Goal: Information Seeking & Learning: Learn about a topic

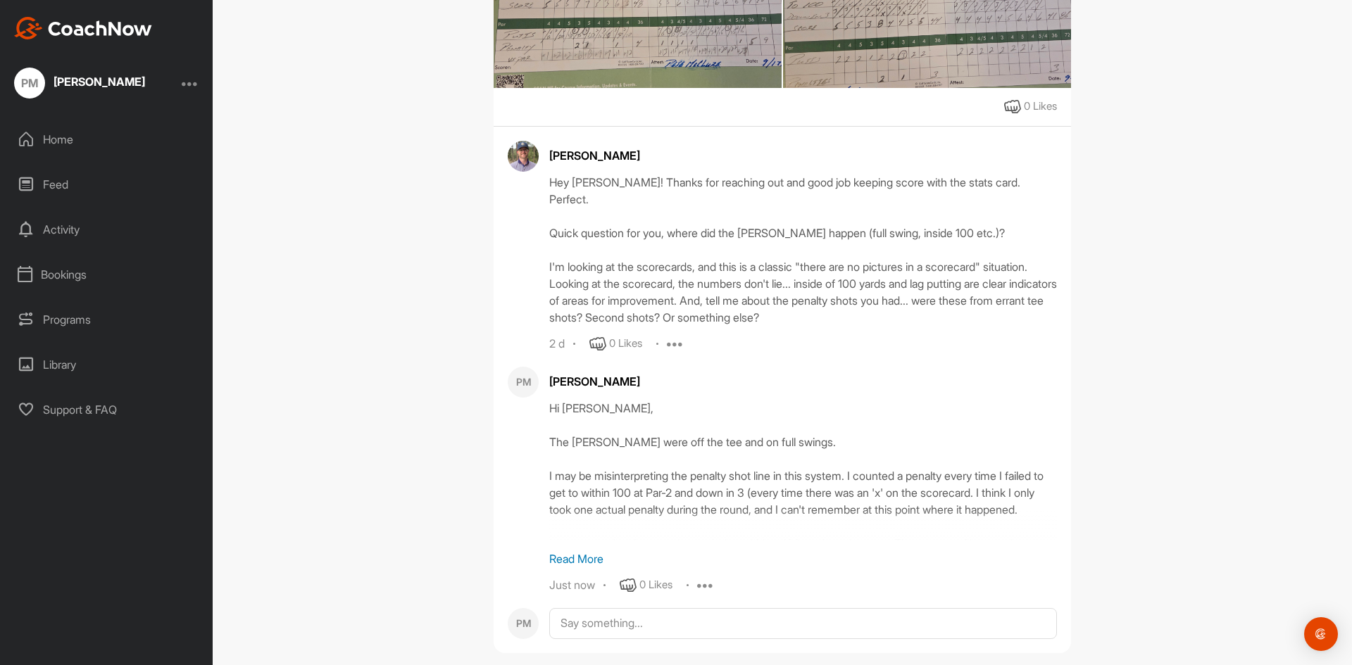
scroll to position [451, 0]
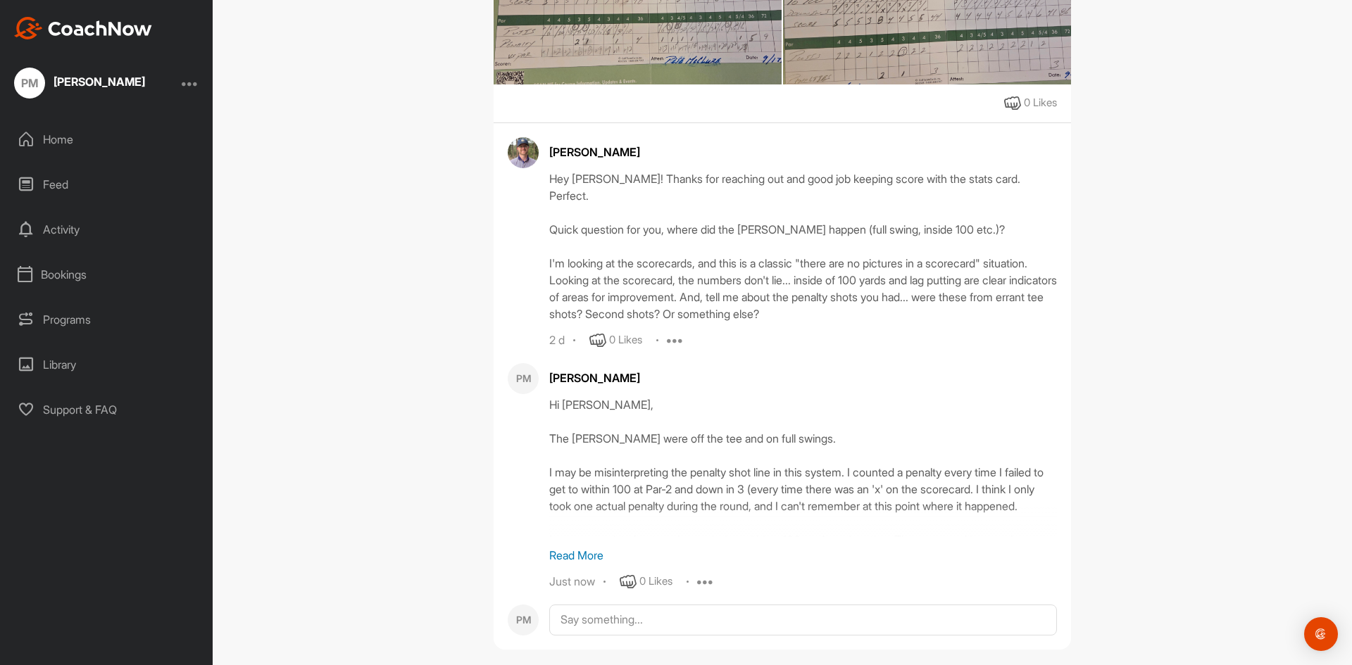
click at [570, 547] on p "Read More" at bounding box center [803, 555] width 508 height 17
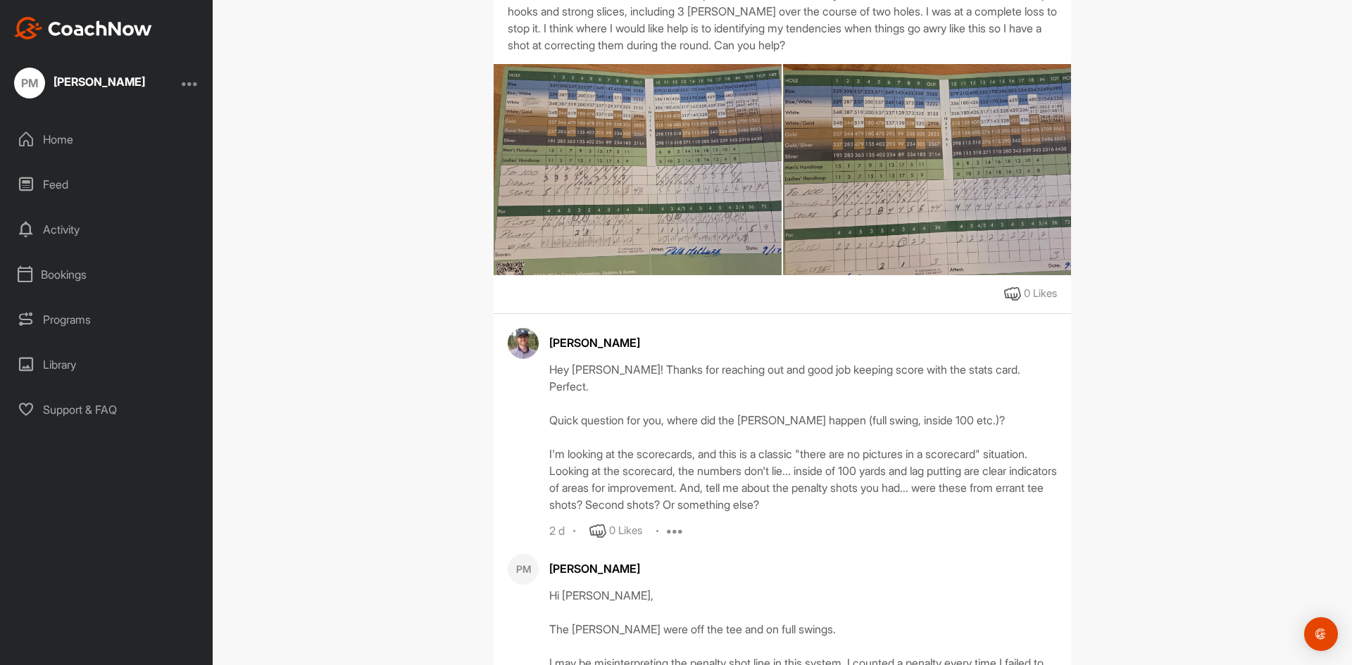
scroll to position [0, 0]
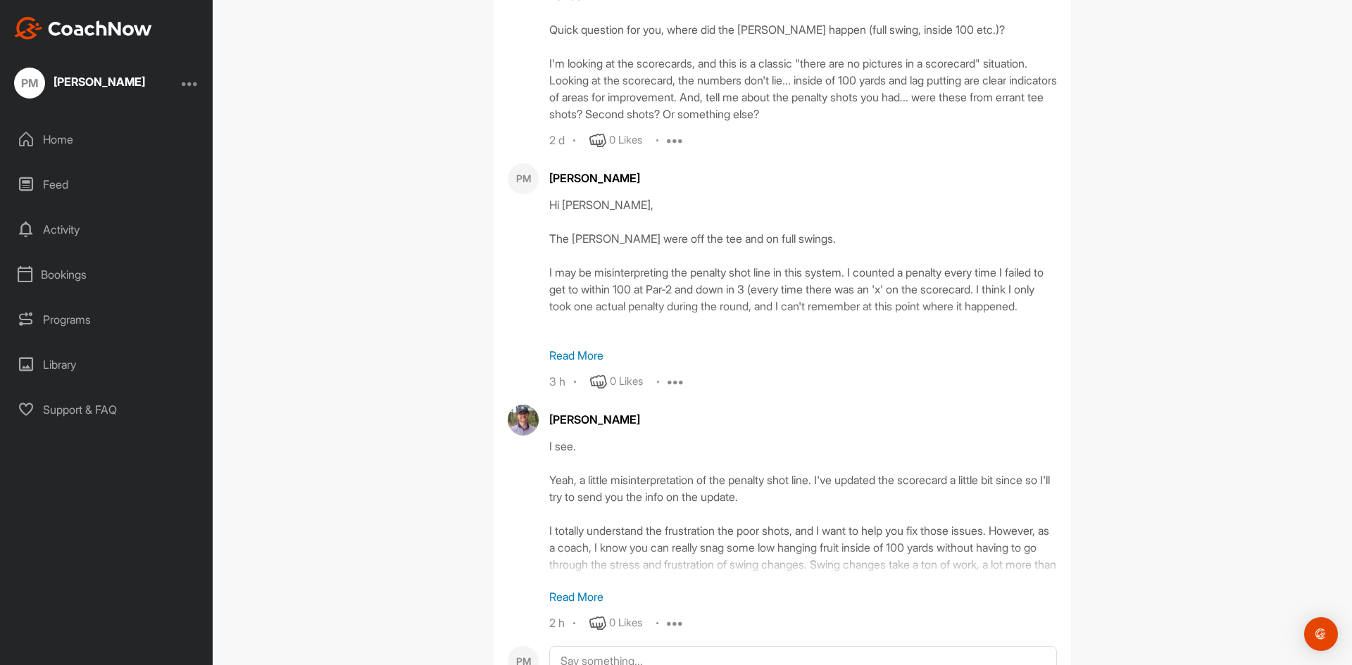
scroll to position [693, 0]
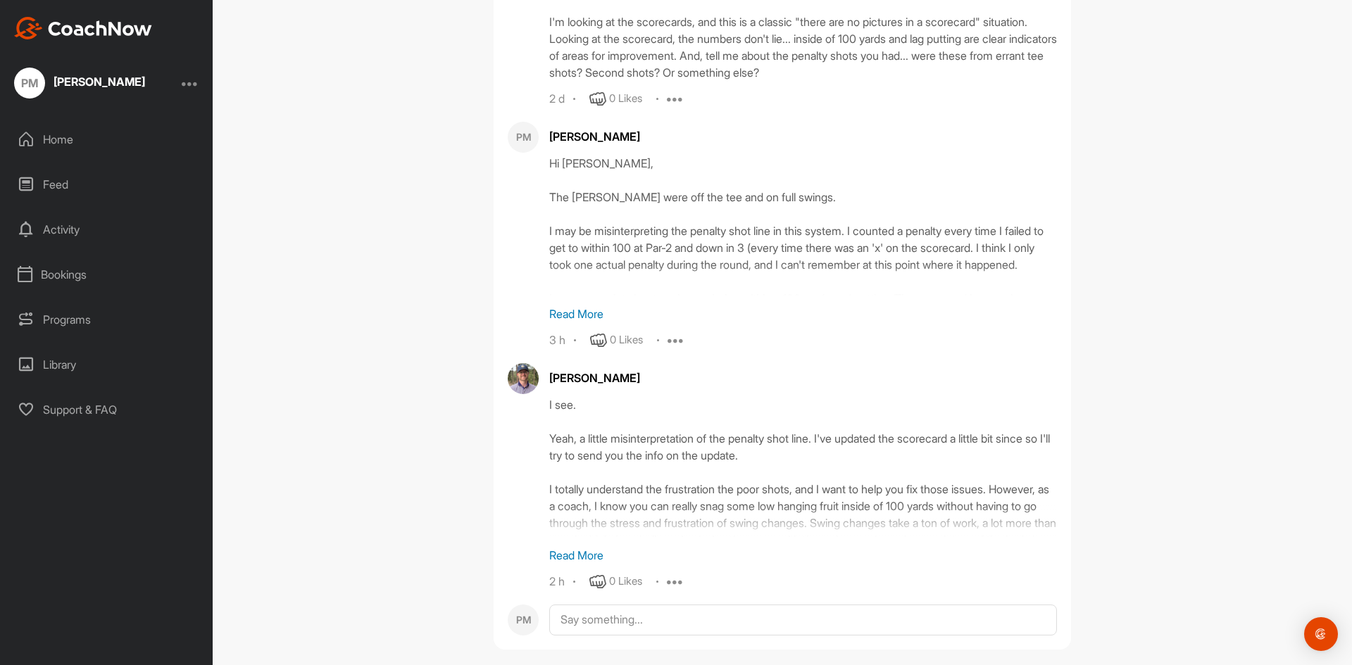
click at [586, 547] on p "Read More" at bounding box center [803, 555] width 508 height 17
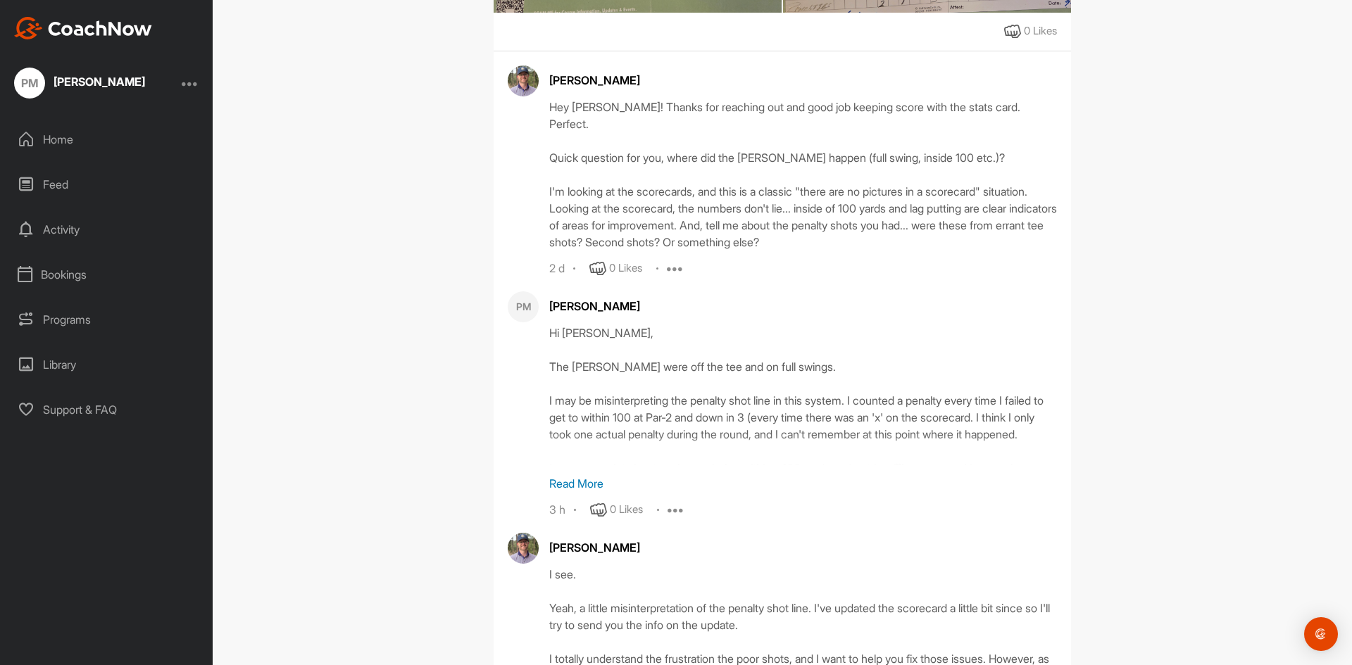
scroll to position [272, 0]
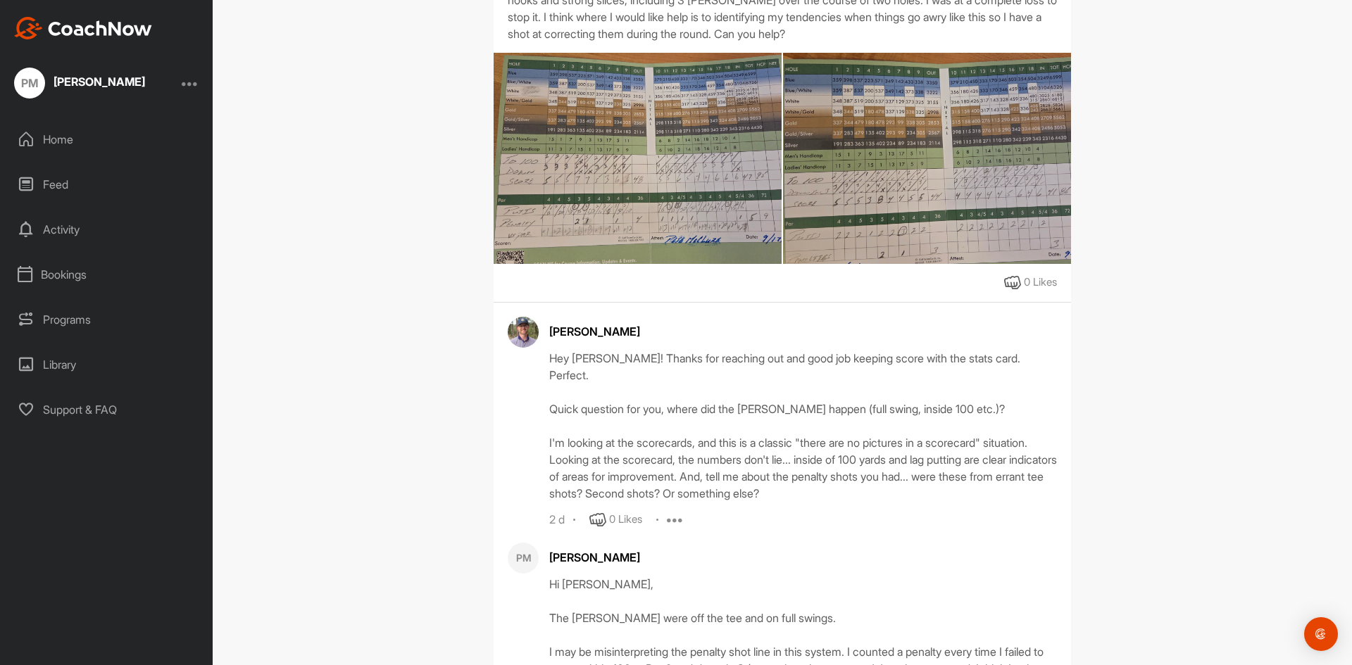
click at [839, 178] on img at bounding box center [927, 158] width 288 height 384
click at [646, 218] on img at bounding box center [638, 158] width 288 height 384
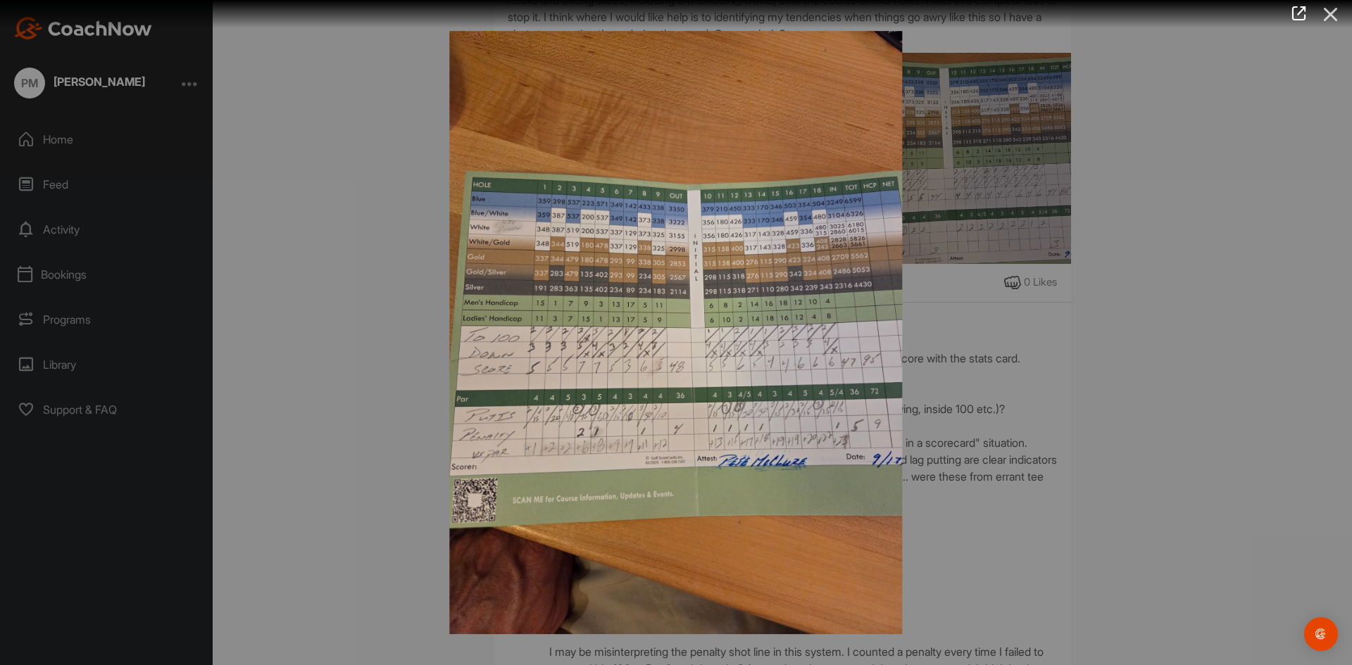
click at [1336, 8] on icon at bounding box center [1331, 14] width 32 height 26
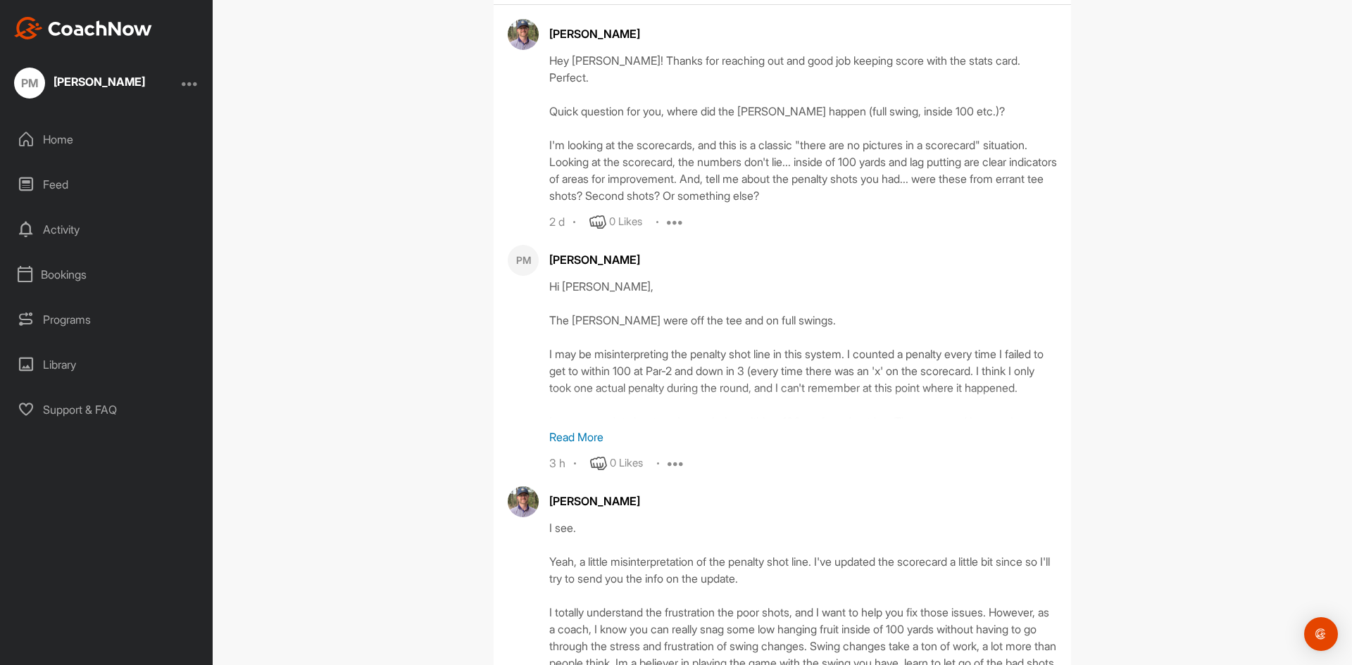
scroll to position [694, 0]
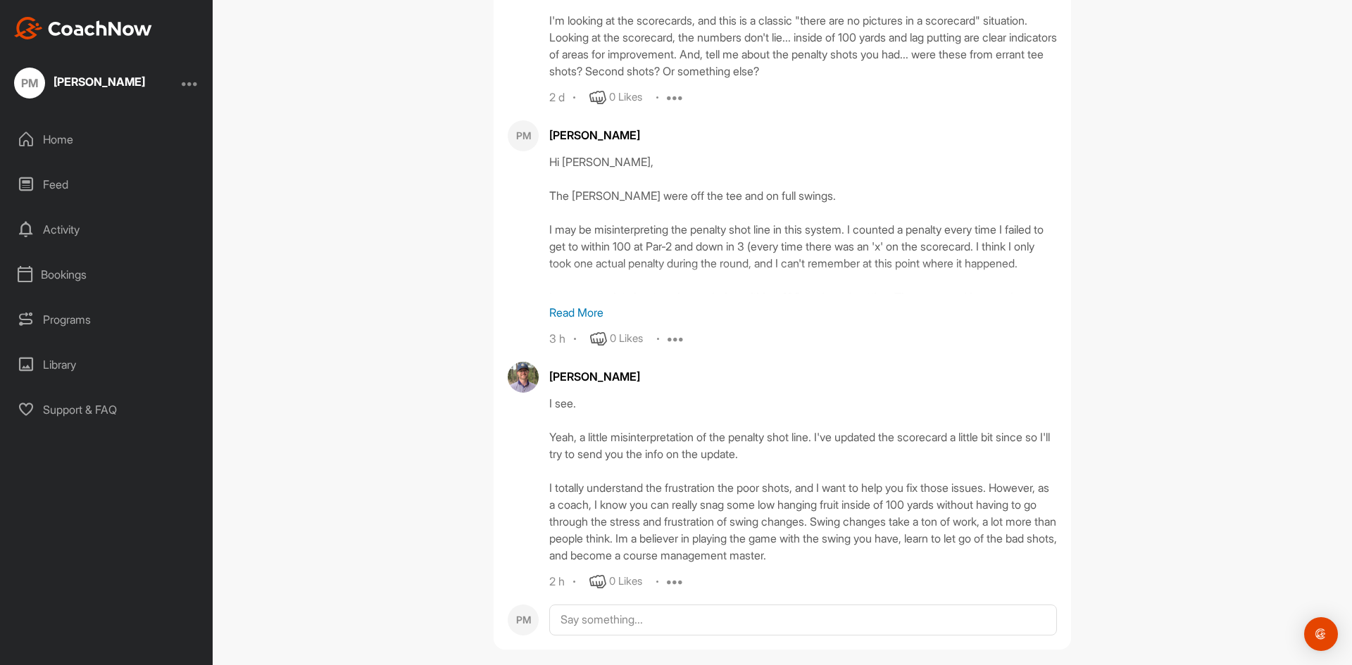
click at [682, 211] on div "Hi [PERSON_NAME], The [PERSON_NAME] were off the tee and on full swings. I may …" at bounding box center [803, 224] width 508 height 141
click at [581, 304] on p "Read More" at bounding box center [803, 312] width 508 height 17
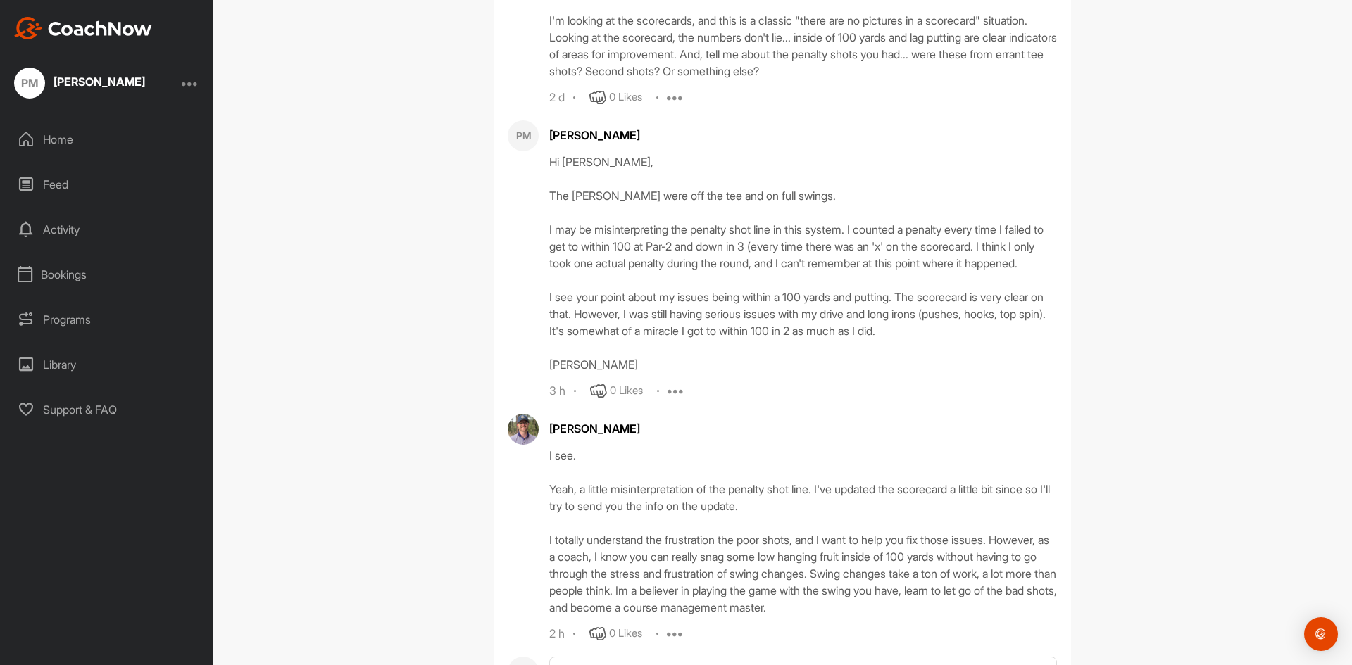
scroll to position [763, 0]
